Goal: Communication & Community: Share content

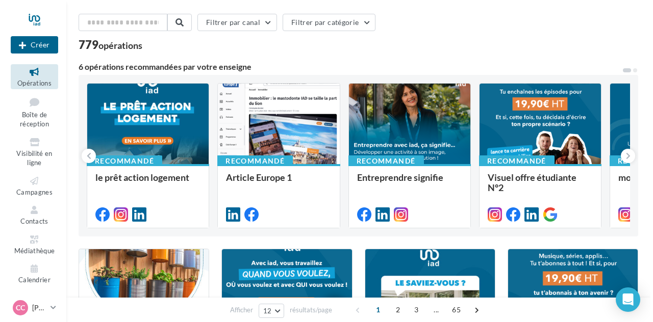
scroll to position [35, 0]
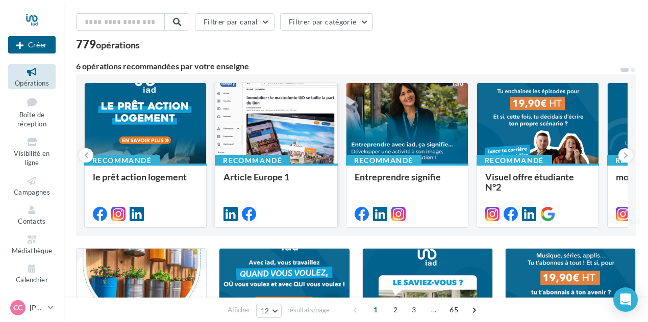
click at [296, 112] on div at bounding box center [275, 124] width 121 height 82
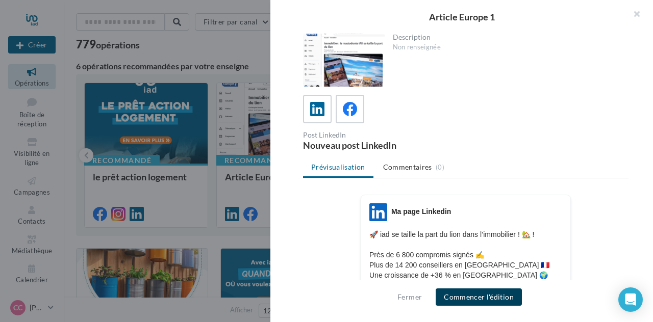
click at [492, 298] on button "Commencer l'édition" at bounding box center [479, 297] width 86 height 17
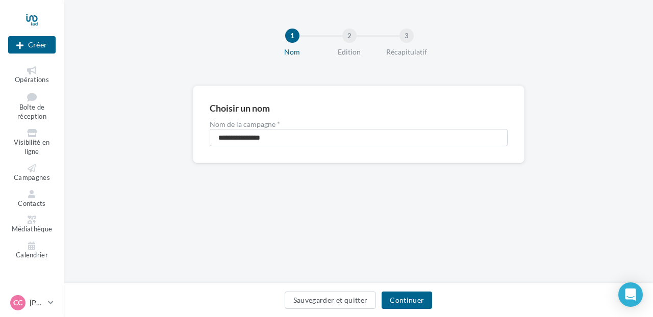
click at [407, 309] on div "Sauvegarder et quitter Continuer" at bounding box center [358, 302] width 573 height 21
click at [407, 300] on button "Continuer" at bounding box center [407, 300] width 51 height 17
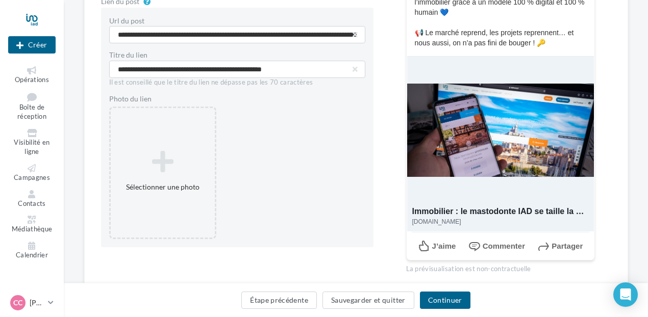
scroll to position [290, 0]
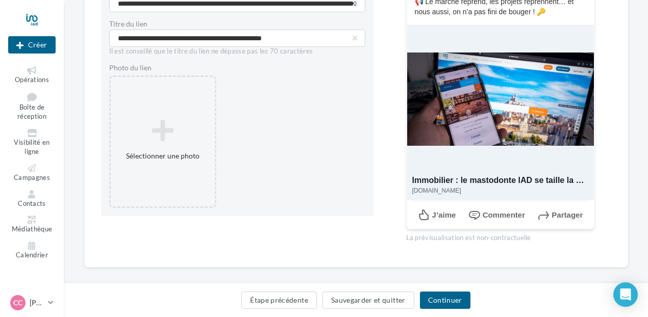
drag, startPoint x: 498, startPoint y: 109, endPoint x: 523, endPoint y: 92, distance: 30.6
click at [523, 92] on div at bounding box center [500, 98] width 187 height 147
drag, startPoint x: 558, startPoint y: 99, endPoint x: 521, endPoint y: 69, distance: 47.2
click at [521, 69] on div at bounding box center [500, 98] width 187 height 147
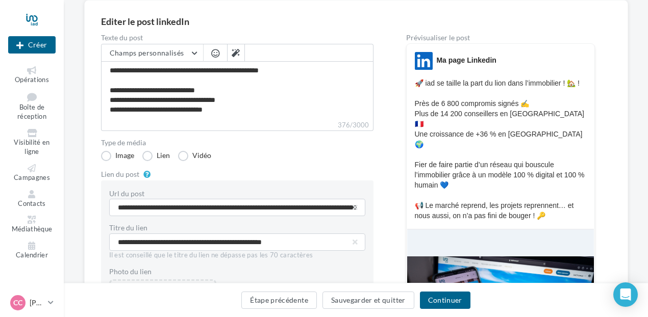
scroll to position [76, 0]
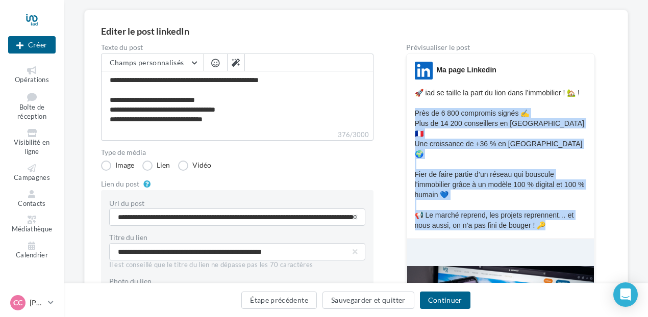
drag, startPoint x: 561, startPoint y: 214, endPoint x: 403, endPoint y: 112, distance: 187.9
click at [403, 112] on div "**********" at bounding box center [356, 254] width 510 height 421
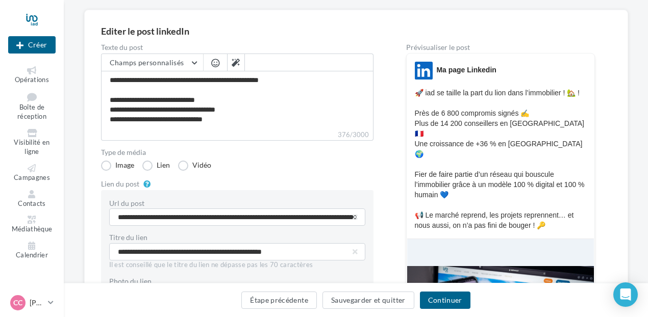
click at [435, 93] on p "🚀 iad se taille la part du lion dans l’immobilier ! 🏡 ! Près de 6 800 compromis…" at bounding box center [500, 159] width 171 height 143
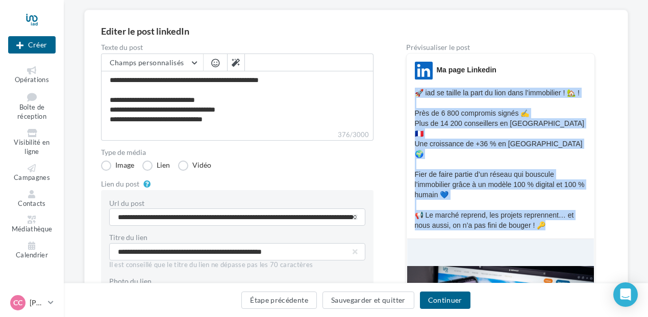
drag, startPoint x: 412, startPoint y: 91, endPoint x: 571, endPoint y: 224, distance: 206.8
click at [571, 224] on div "LinkedIn Ma page Linkedin 🚀 iad se taille la part du lion dans l’immobilier ! 🏡…" at bounding box center [500, 248] width 189 height 390
copy div "🚀 iad se taille la part du lion dans l’immobilier ! 🏡 ! Près de 6 800 compromis…"
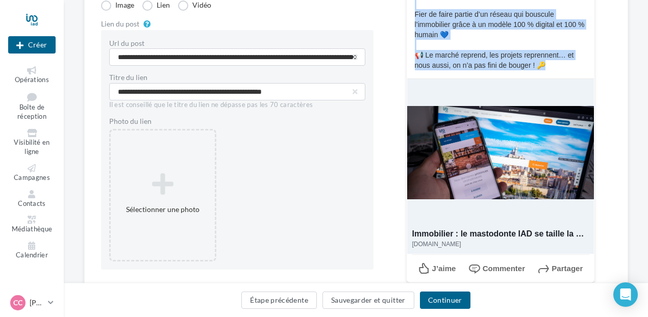
scroll to position [236, 0]
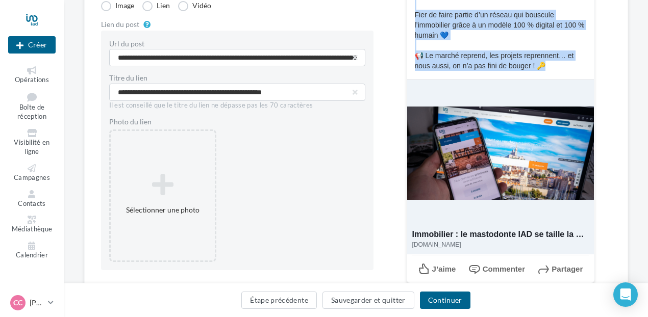
copy div "🚀 iad se taille la part du lion dans l’immobilier ! 🏡 ! Près de 6 800 compromis…"
drag, startPoint x: 477, startPoint y: 132, endPoint x: 495, endPoint y: 131, distance: 17.9
drag, startPoint x: 495, startPoint y: 131, endPoint x: 557, endPoint y: 150, distance: 65.2
click at [557, 150] on div at bounding box center [500, 152] width 187 height 147
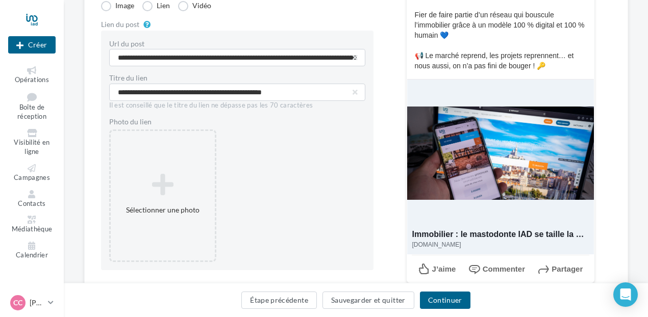
click at [561, 265] on span "Partager" at bounding box center [566, 269] width 31 height 9
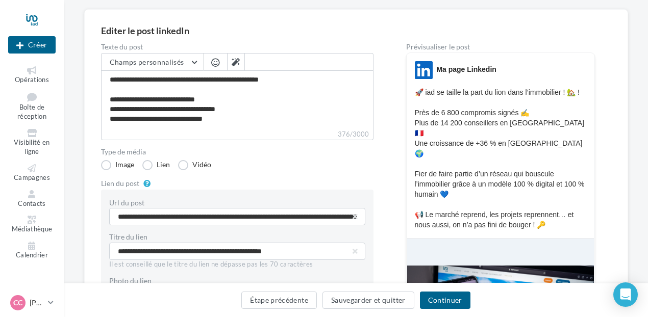
scroll to position [77, 0]
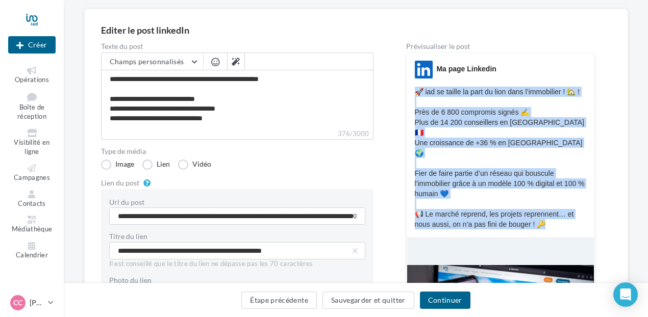
drag, startPoint x: 416, startPoint y: 92, endPoint x: 579, endPoint y: 220, distance: 206.4
click at [579, 220] on div "LinkedIn Ma page Linkedin 🚀 iad se taille la part du lion dans l’immobilier ! 🏡…" at bounding box center [500, 247] width 189 height 390
copy div "🚀 iad se taille la part du lion dans l’immobilier ! 🏡 ! Près de 6 800 compromis…"
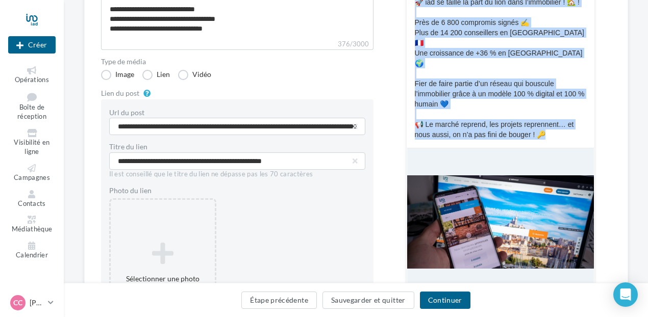
scroll to position [169, 0]
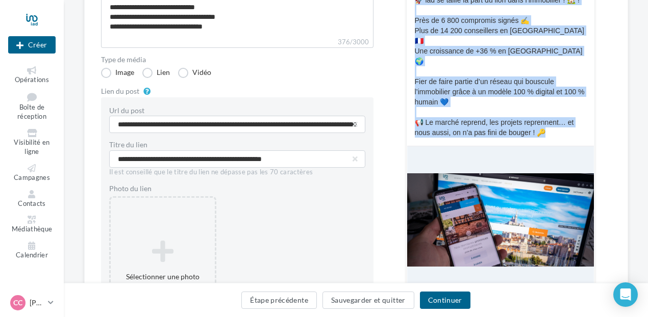
click at [476, 220] on div at bounding box center [500, 219] width 187 height 147
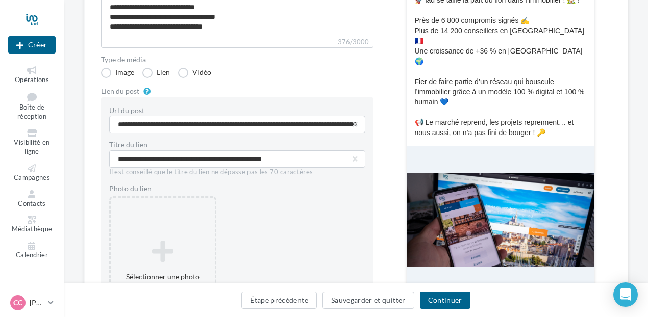
click at [475, 219] on div at bounding box center [500, 219] width 187 height 147
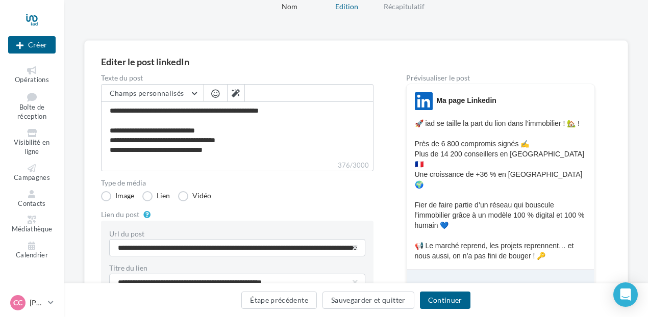
scroll to position [46, 0]
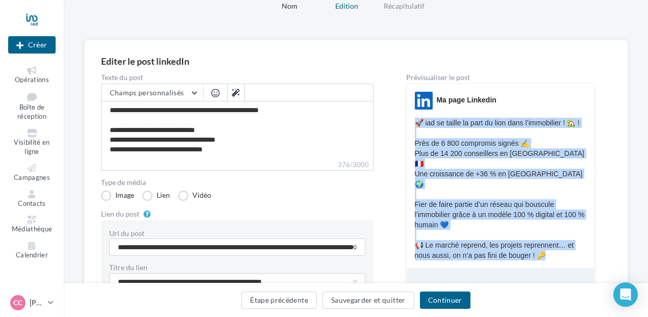
drag, startPoint x: 413, startPoint y: 122, endPoint x: 593, endPoint y: 252, distance: 221.7
click at [593, 252] on div "LinkedIn Ma page Linkedin 🚀 iad se taille la part du lion dans l’immobilier ! 🏡…" at bounding box center [500, 278] width 189 height 390
copy div "🚀 iad se taille la part du lion dans l’immobilier ! 🏡 ! Près de 6 800 compromis…"
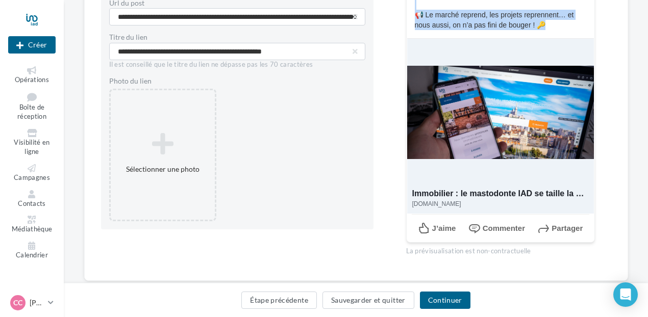
scroll to position [277, 0]
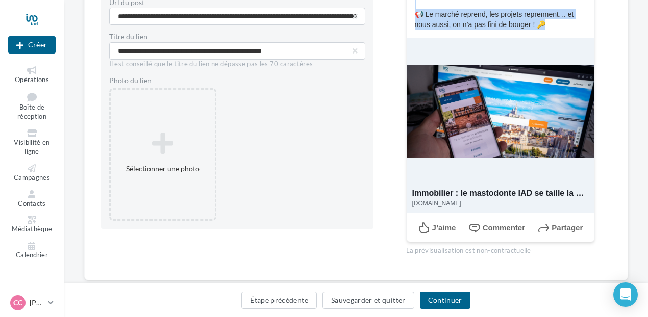
drag, startPoint x: 481, startPoint y: 103, endPoint x: 479, endPoint y: 91, distance: 11.5
click at [479, 91] on div at bounding box center [500, 111] width 187 height 147
click at [467, 117] on div at bounding box center [500, 111] width 187 height 147
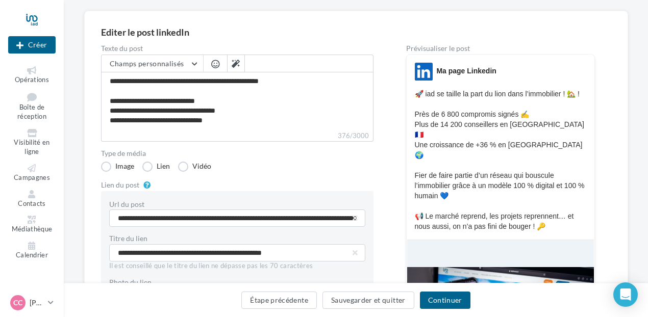
scroll to position [75, 0]
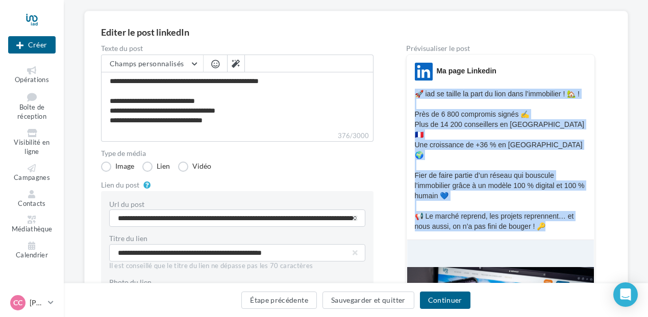
drag, startPoint x: 414, startPoint y: 95, endPoint x: 605, endPoint y: 238, distance: 237.9
click at [605, 238] on div "**********" at bounding box center [356, 255] width 510 height 421
copy div "🚀 iad se taille la part du lion dans l’immobilier ! 🏡 ! Près de 6 800 compromis…"
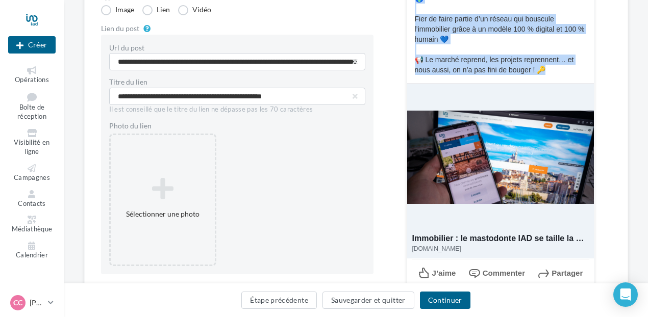
scroll to position [232, 0]
